Goal: Information Seeking & Learning: Learn about a topic

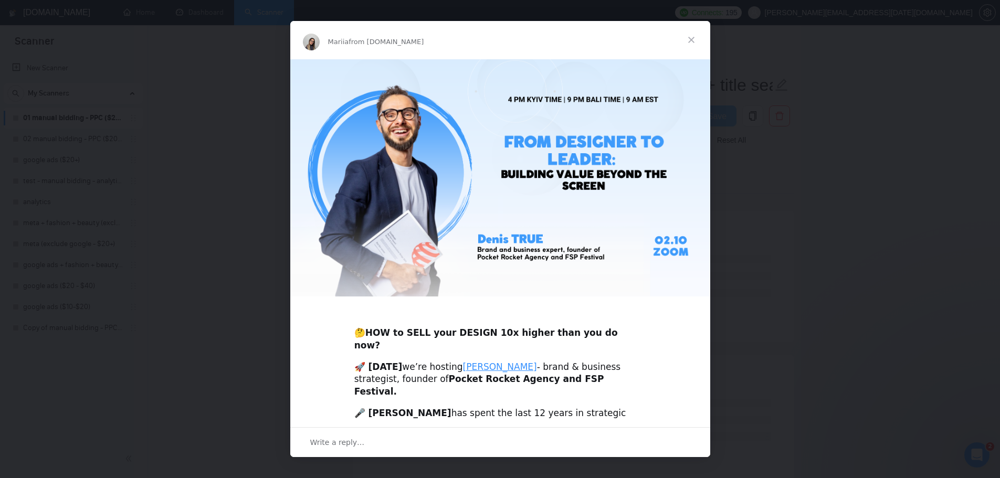
click at [688, 38] on span "Close" at bounding box center [692, 40] width 38 height 38
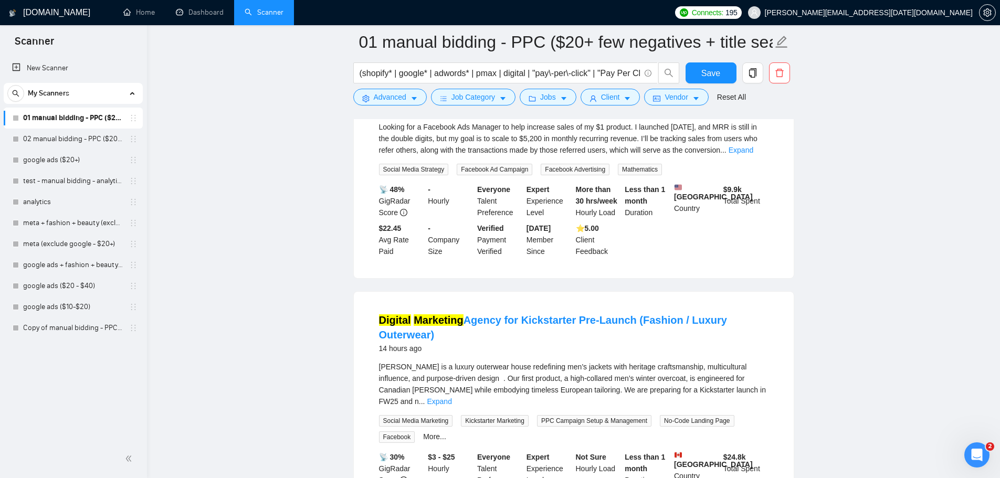
scroll to position [2188, 0]
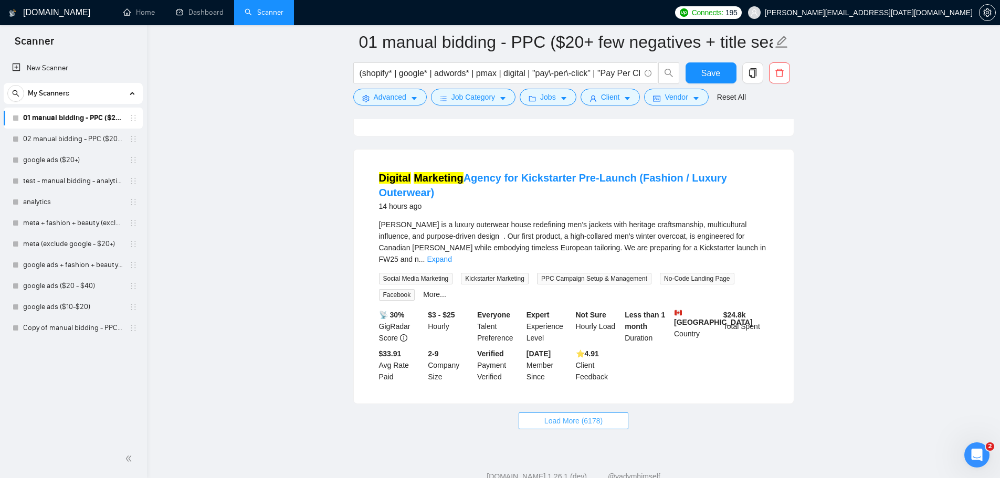
click at [583, 415] on span "Load More (6178)" at bounding box center [574, 421] width 58 height 12
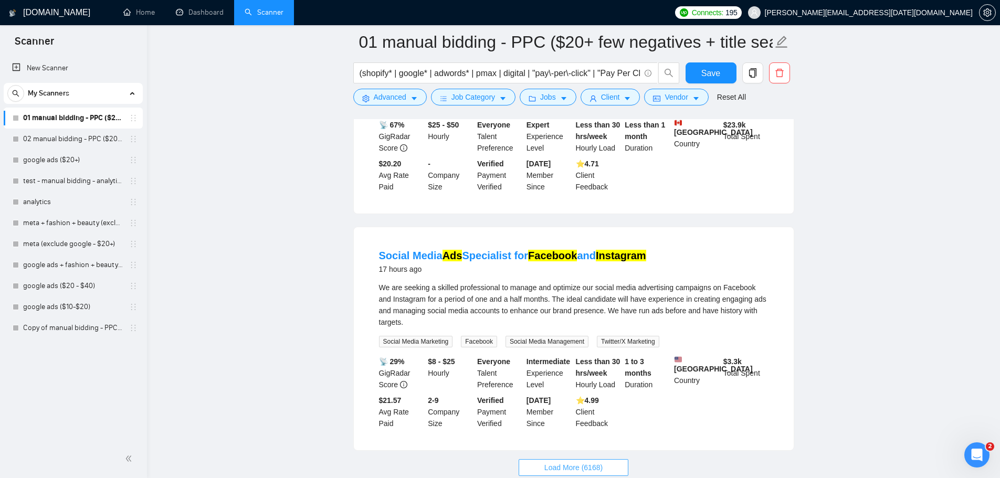
scroll to position [4480, 0]
click at [604, 458] on button "Load More (6168)" at bounding box center [574, 466] width 110 height 17
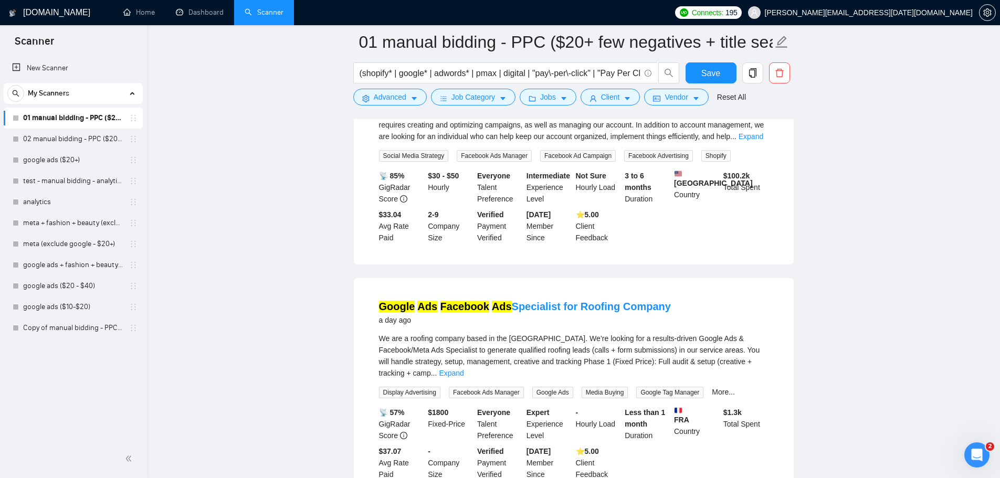
scroll to position [6791, 0]
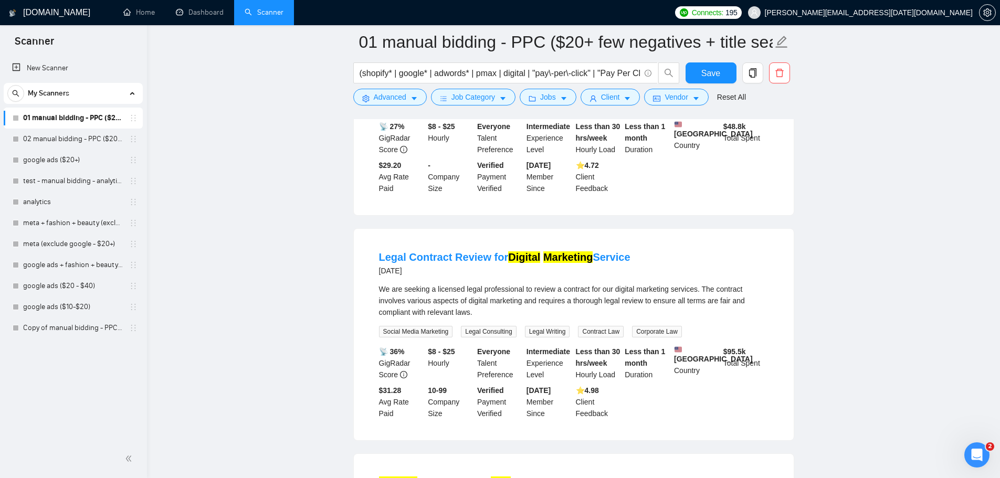
scroll to position [8716, 0]
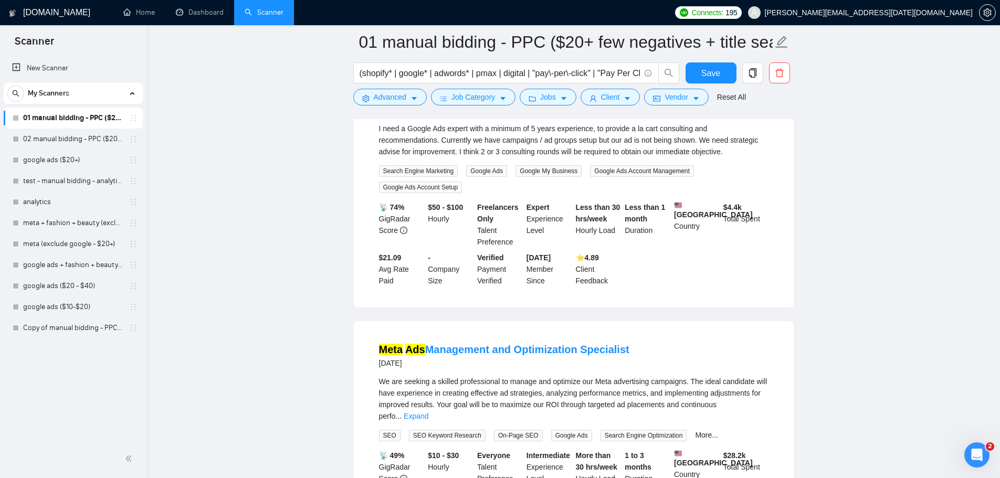
scroll to position [8191, 0]
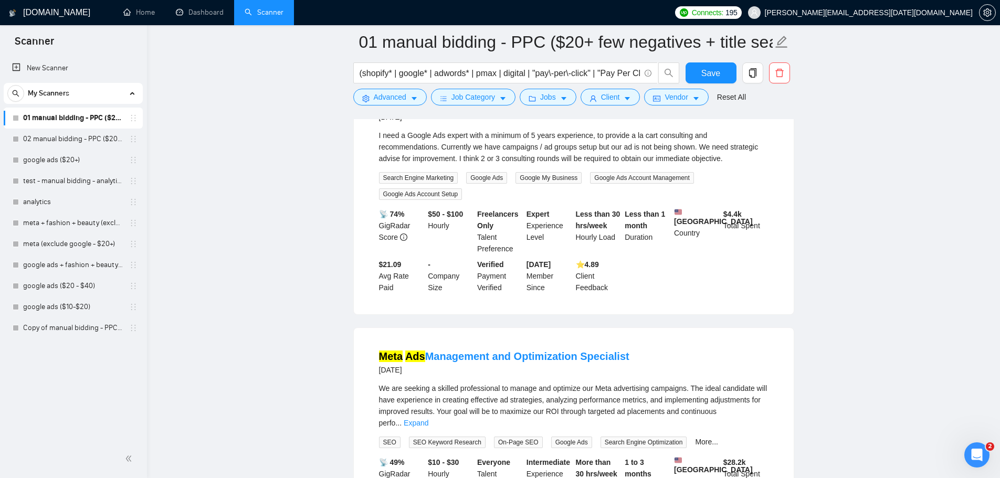
click at [482, 364] on div "[DATE]" at bounding box center [504, 370] width 250 height 13
click at [484, 351] on link "Meta Ads Management and Optimization Specialist" at bounding box center [504, 357] width 250 height 12
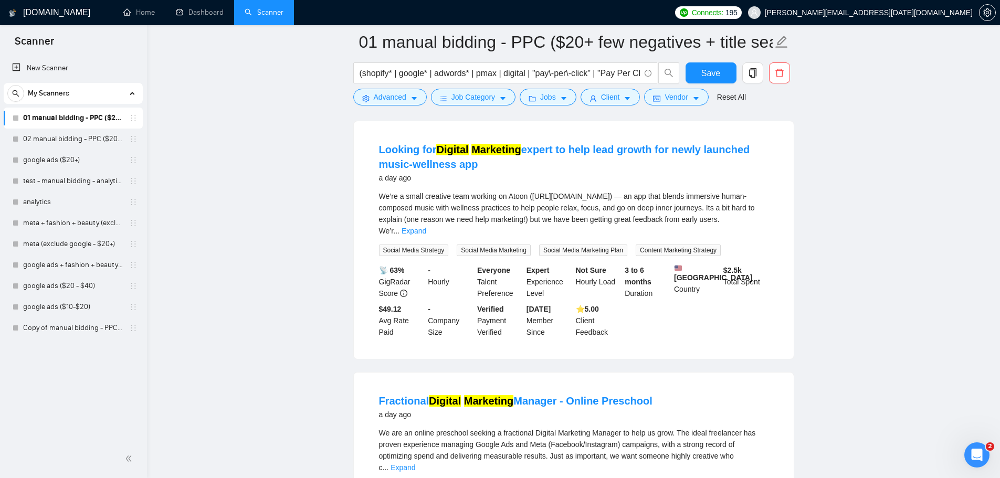
scroll to position [7036, 0]
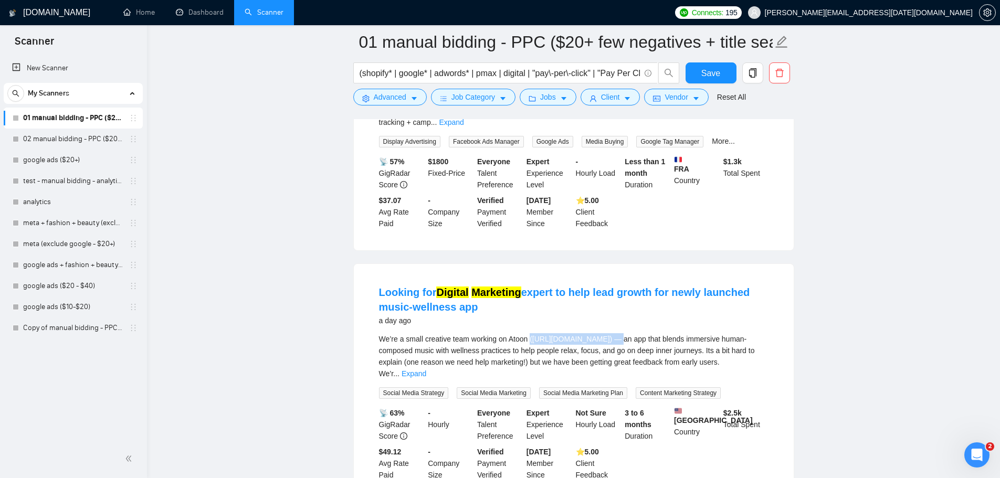
drag, startPoint x: 531, startPoint y: 221, endPoint x: 609, endPoint y: 222, distance: 77.7
click at [609, 335] on span "We’re a small creative team working on Atoon ([URL][DOMAIN_NAME]) — an app that…" at bounding box center [567, 356] width 376 height 43
copy span "([URL][DOMAIN_NAME]"
click at [426, 370] on link "Expand" at bounding box center [414, 374] width 25 height 8
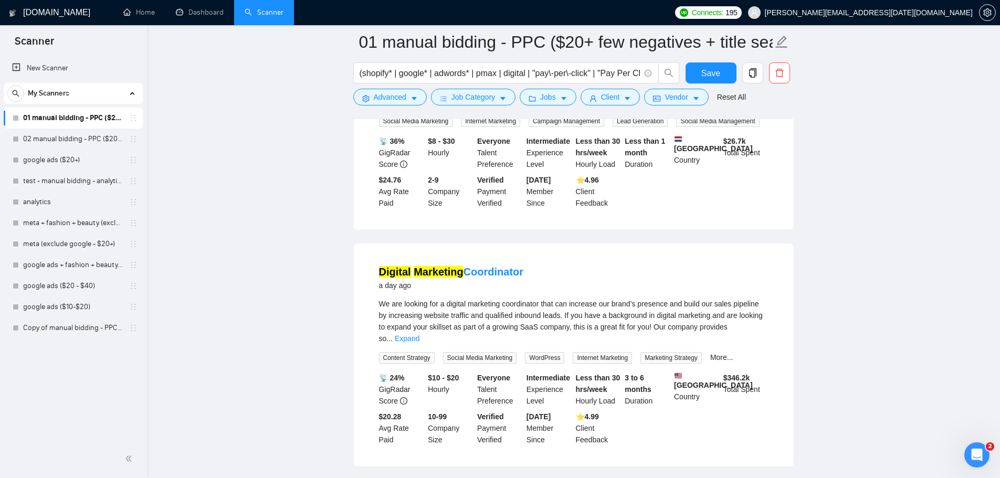
scroll to position [6353, 0]
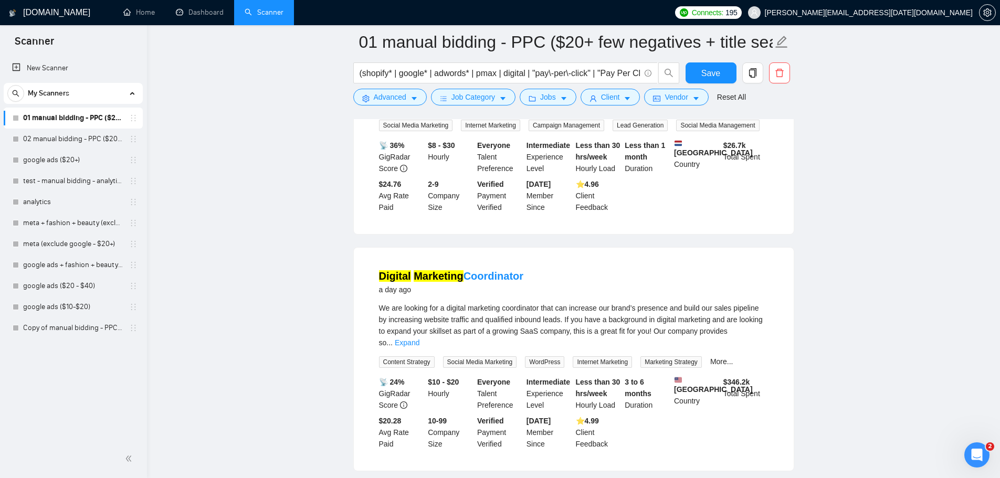
click at [420, 339] on link "Expand" at bounding box center [407, 343] width 25 height 8
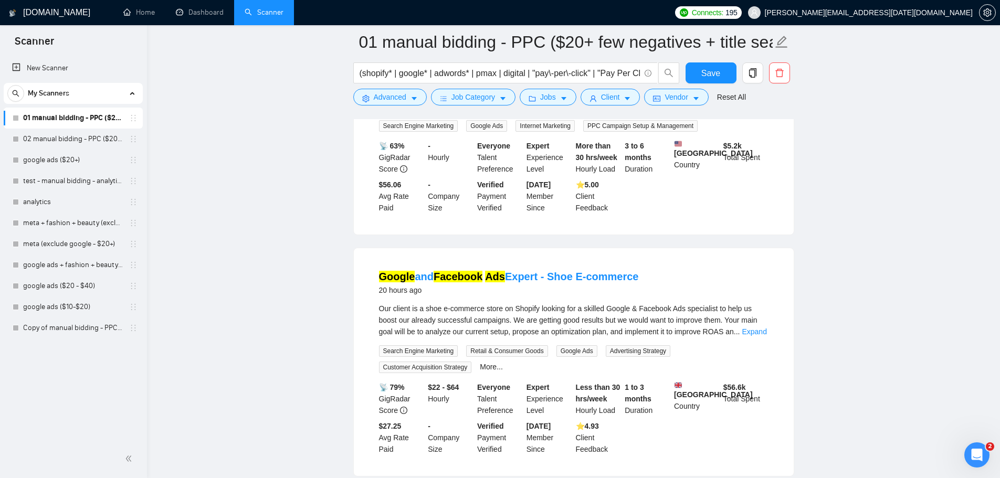
scroll to position [5408, 0]
click at [754, 329] on link "Expand" at bounding box center [754, 333] width 25 height 8
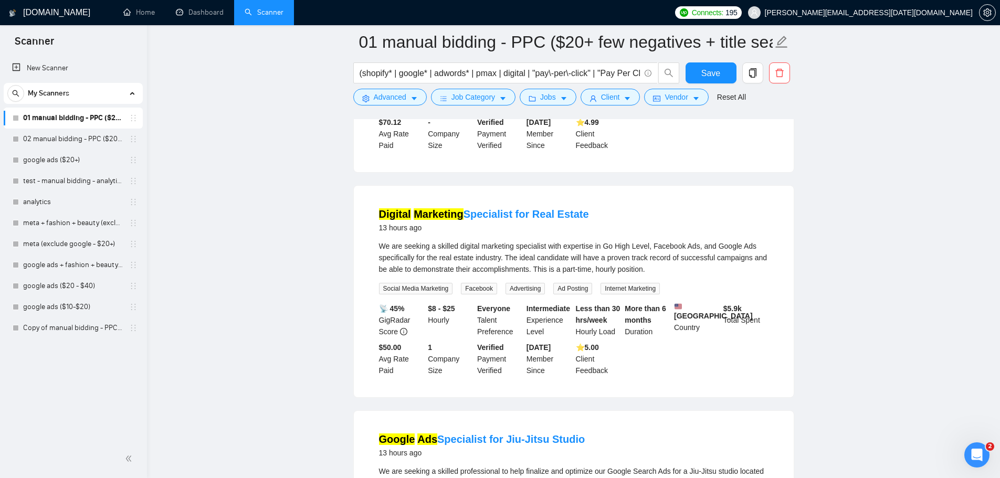
scroll to position [945, 0]
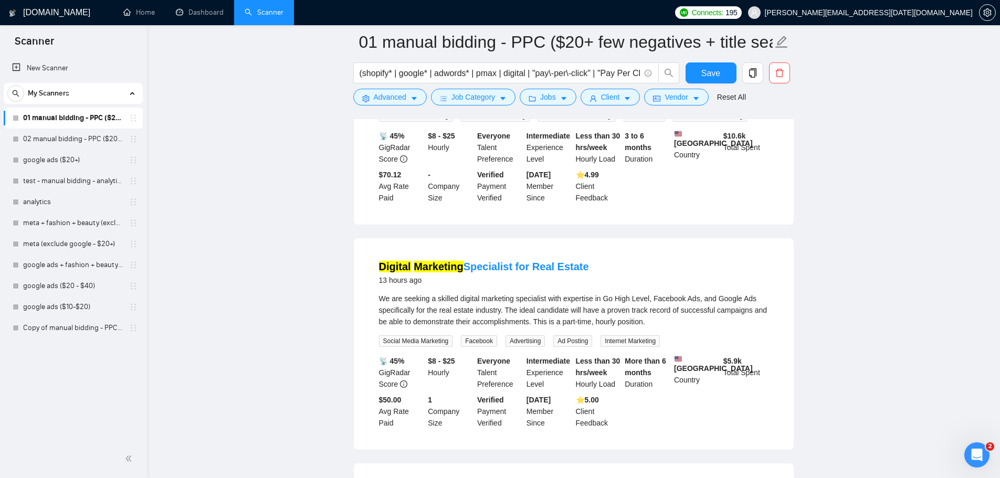
drag, startPoint x: 521, startPoint y: 240, endPoint x: 800, endPoint y: 236, distance: 278.9
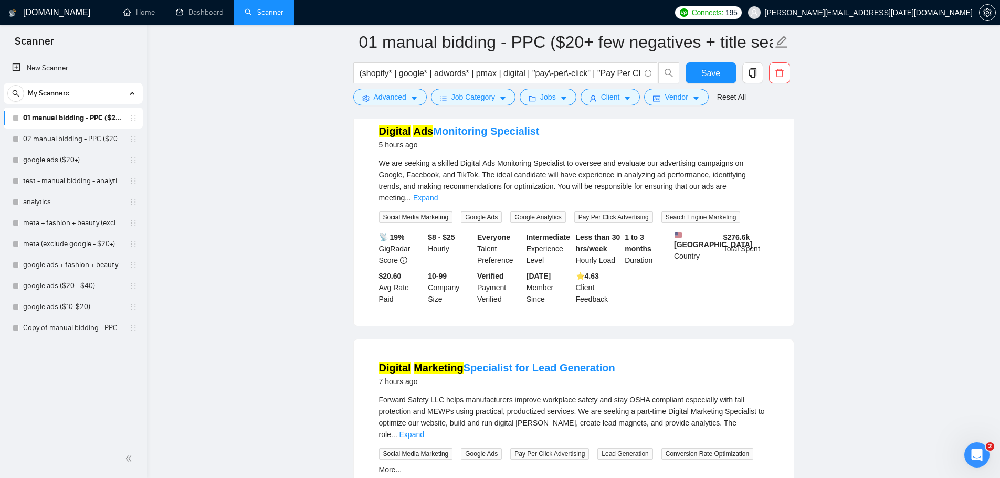
scroll to position [0, 0]
